Goal: Navigation & Orientation: Find specific page/section

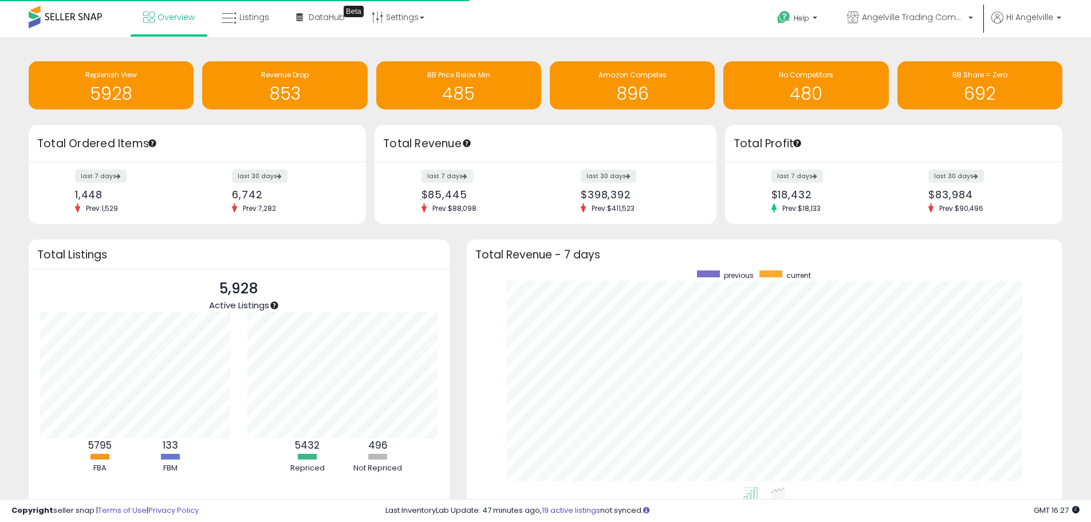
scroll to position [216, 573]
click at [245, 17] on span "Listings" at bounding box center [254, 16] width 30 height 11
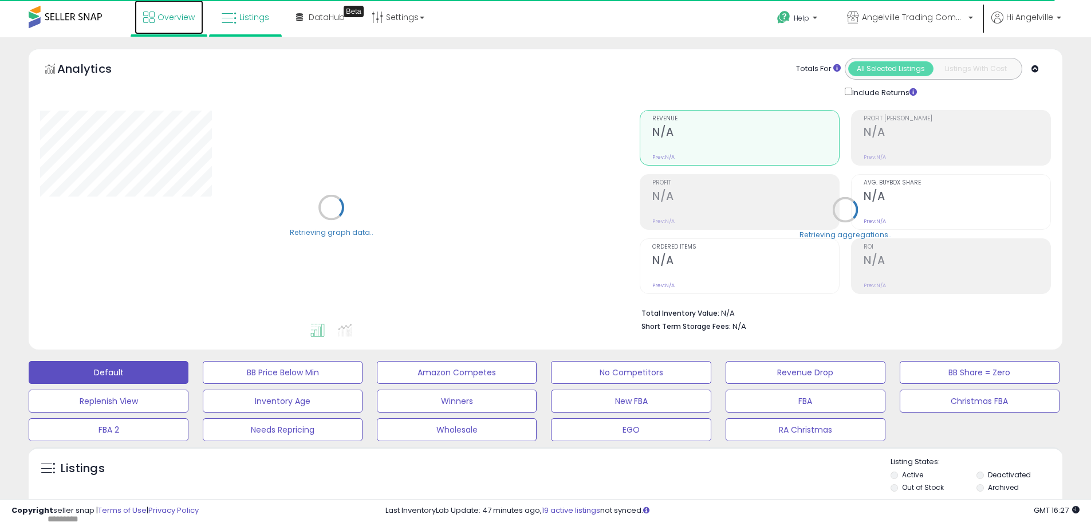
click at [164, 21] on span "Overview" at bounding box center [175, 16] width 37 height 11
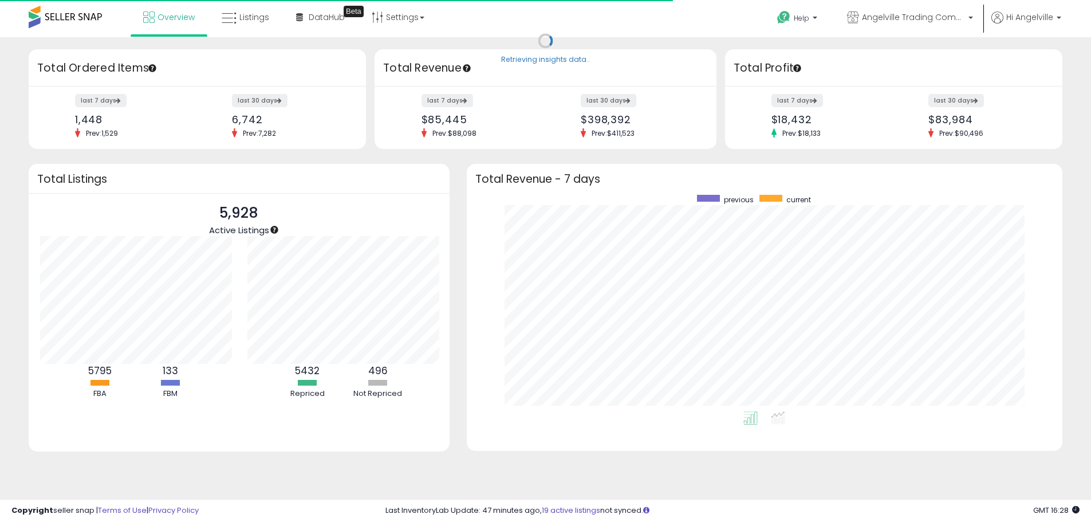
scroll to position [572330, 571974]
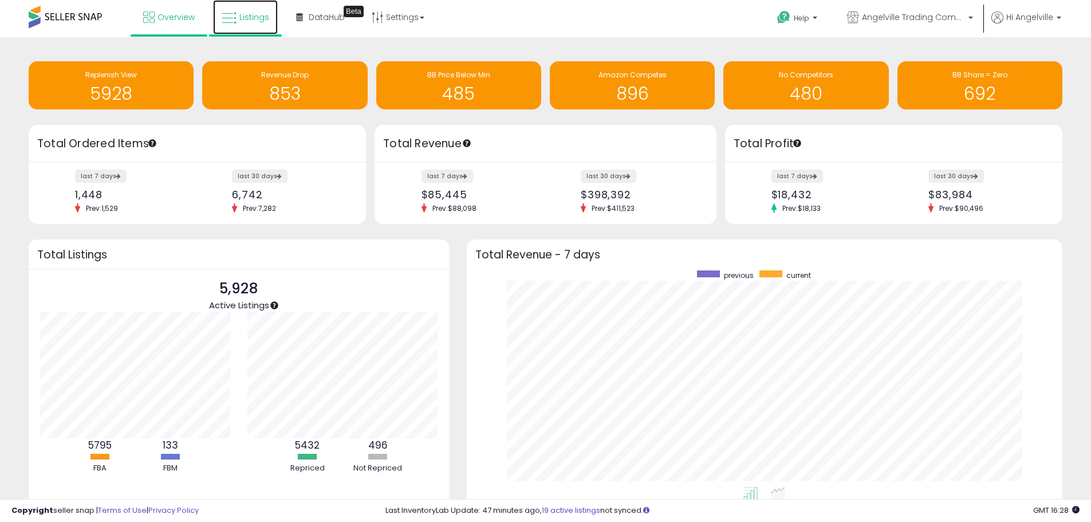
click at [245, 15] on span "Listings" at bounding box center [254, 16] width 30 height 11
